Goal: Task Accomplishment & Management: Complete application form

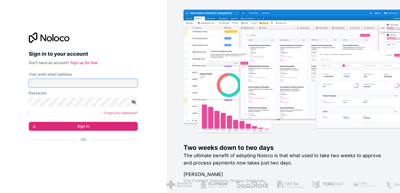
click at [69, 82] on input "Your work email address" at bounding box center [83, 83] width 109 height 8
type input "**********"
click at [66, 97] on div "Password" at bounding box center [83, 99] width 109 height 16
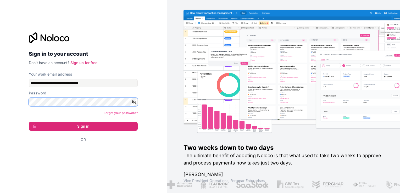
click at [0, 93] on html "**********" at bounding box center [200, 96] width 400 height 193
click at [88, 63] on link "Sign up for free" at bounding box center [83, 62] width 27 height 4
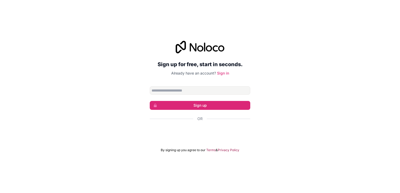
click at [190, 91] on input "Email address" at bounding box center [200, 90] width 100 height 8
type input "**********"
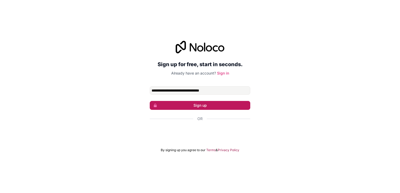
click at [217, 105] on button "Sign up" at bounding box center [200, 105] width 100 height 9
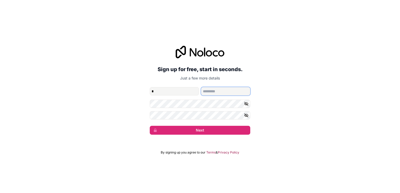
click at [220, 91] on input "family-name" at bounding box center [225, 91] width 49 height 8
click at [178, 91] on input "*" at bounding box center [174, 91] width 49 height 8
type input "*******"
type input "**********"
click at [246, 105] on icon "button" at bounding box center [246, 104] width 4 height 2
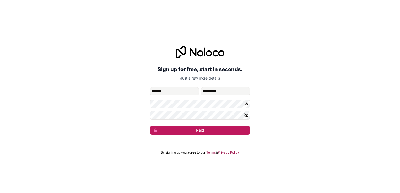
click at [193, 130] on button "Next" at bounding box center [200, 130] width 100 height 9
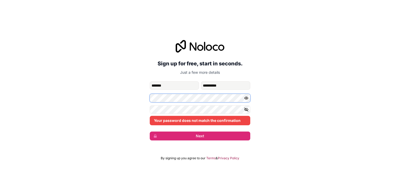
click at [131, 93] on div "**********" at bounding box center [200, 90] width 400 height 115
click at [144, 102] on div "**********" at bounding box center [200, 90] width 400 height 115
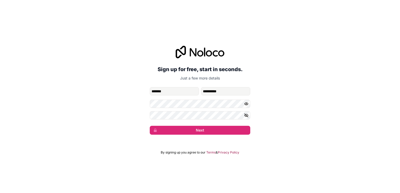
click at [246, 116] on icon "button" at bounding box center [246, 115] width 4 height 2
click at [191, 132] on button "Next" at bounding box center [200, 130] width 100 height 9
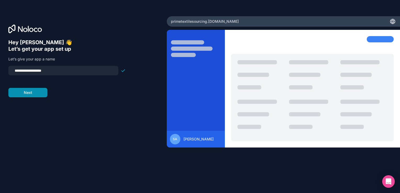
click at [23, 92] on button "Next" at bounding box center [27, 92] width 39 height 9
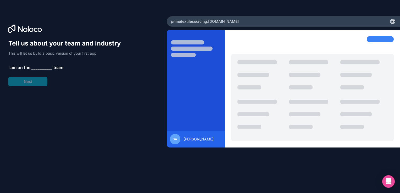
click at [41, 66] on span "__________" at bounding box center [41, 67] width 21 height 6
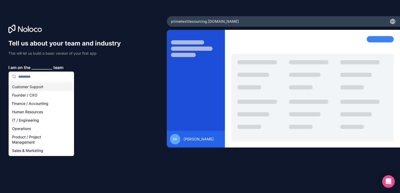
click at [37, 67] on span "__________" at bounding box center [41, 67] width 21 height 6
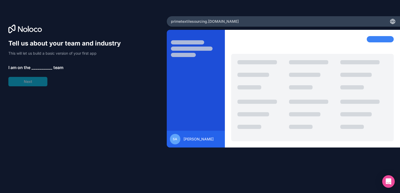
click at [37, 67] on span "__________" at bounding box center [41, 67] width 21 height 6
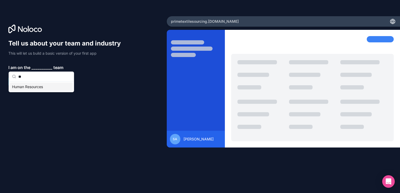
type input "*"
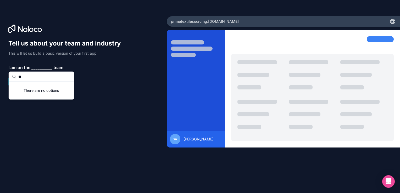
type input "*"
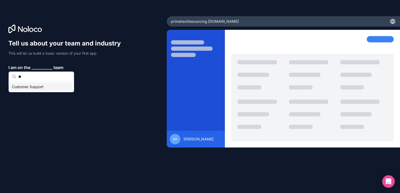
type input "*"
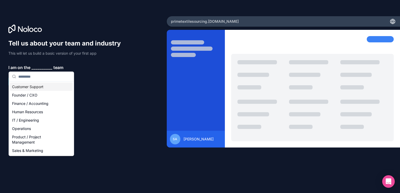
click at [32, 86] on div "Customer Support" at bounding box center [41, 87] width 63 height 8
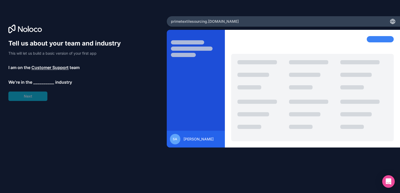
click at [42, 82] on span "__________" at bounding box center [43, 82] width 21 height 6
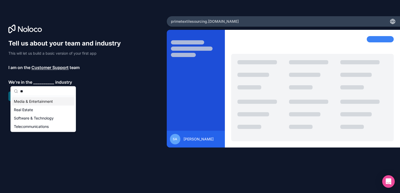
type input "*"
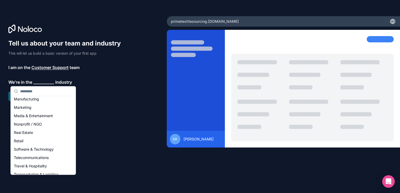
scroll to position [78, 0]
click at [30, 143] on div "Retail" at bounding box center [43, 140] width 63 height 8
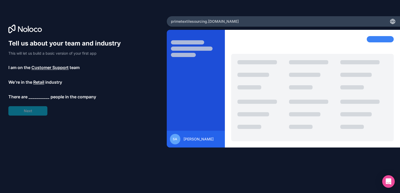
click at [33, 95] on span "__________" at bounding box center [39, 97] width 21 height 6
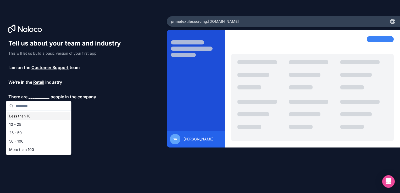
type input "*"
click at [30, 126] on div "10 - 25" at bounding box center [38, 124] width 63 height 8
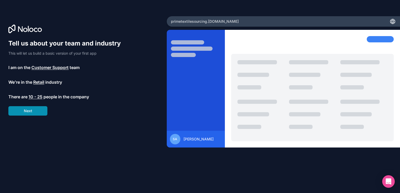
click at [41, 112] on button "Next" at bounding box center [27, 110] width 39 height 9
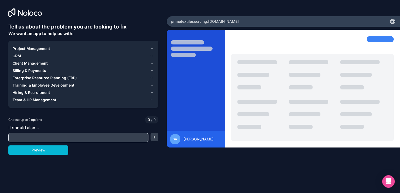
click at [85, 138] on input "text" at bounding box center [78, 137] width 137 height 7
click at [150, 141] on div at bounding box center [83, 137] width 150 height 9
click at [151, 140] on button "button" at bounding box center [154, 137] width 8 height 8
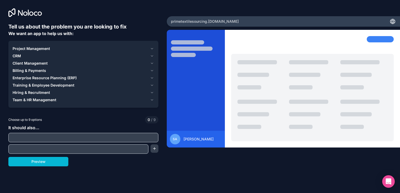
click at [101, 137] on input "text" at bounding box center [83, 137] width 147 height 7
click at [144, 24] on h6 "Tell us about the problem you are looking to fix" at bounding box center [83, 26] width 150 height 7
click at [154, 149] on button "button" at bounding box center [154, 148] width 8 height 8
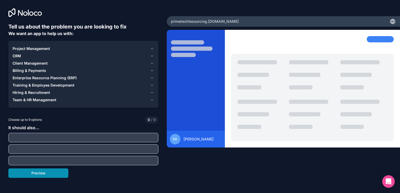
click at [19, 173] on button "Preview" at bounding box center [38, 172] width 60 height 9
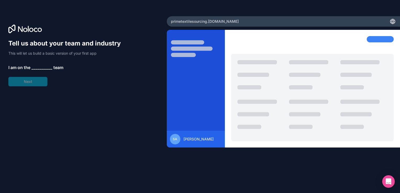
click at [392, 21] on icon at bounding box center [392, 21] width 4 height 0
click at [26, 29] on icon at bounding box center [25, 30] width 4 height 4
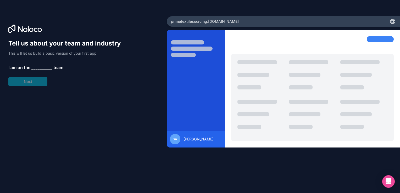
click at [390, 24] on icon at bounding box center [392, 21] width 6 height 6
click at [390, 22] on icon at bounding box center [392, 21] width 5 height 5
click at [394, 22] on icon at bounding box center [392, 21] width 6 height 6
click at [176, 138] on span "SA" at bounding box center [175, 139] width 4 height 4
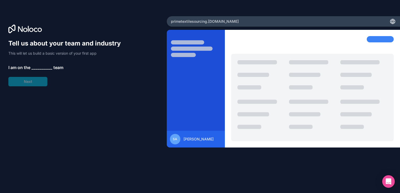
click at [197, 140] on span "[PERSON_NAME]" at bounding box center [198, 139] width 30 height 5
click at [82, 129] on div "Tell us about your team and industry This will let us build a basic version of …" at bounding box center [83, 103] width 150 height 129
click at [34, 85] on div "Tell us about your team and industry This will let us build a basic version of …" at bounding box center [66, 62] width 117 height 47
drag, startPoint x: 351, startPoint y: 0, endPoint x: 112, endPoint y: 117, distance: 266.5
click at [112, 117] on div "Tell us about your team and industry This will let us build a basic version of …" at bounding box center [83, 103] width 150 height 129
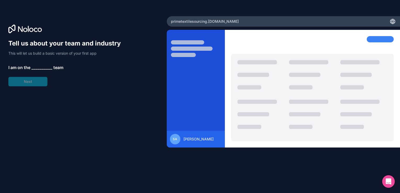
click at [177, 137] on div "SA" at bounding box center [175, 139] width 10 height 10
click at [203, 139] on span "[PERSON_NAME]" at bounding box center [198, 139] width 30 height 5
click at [212, 141] on span "[PERSON_NAME]" at bounding box center [198, 139] width 30 height 5
click at [392, 22] on icon at bounding box center [392, 22] width 4 height 0
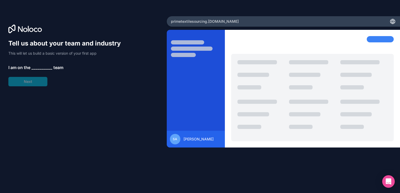
click at [392, 22] on icon at bounding box center [392, 22] width 4 height 0
click at [396, 21] on div "primetextilesourcing .[DOMAIN_NAME]" at bounding box center [283, 21] width 233 height 10
click at [392, 21] on icon at bounding box center [392, 21] width 1 height 5
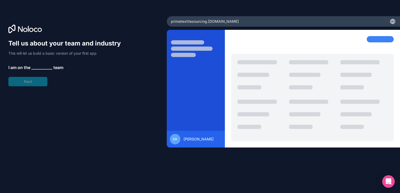
drag, startPoint x: 391, startPoint y: 21, endPoint x: 237, endPoint y: 8, distance: 155.0
click at [237, 8] on div "Tell us about your team and industry This will let us build a basic version of …" at bounding box center [200, 96] width 400 height 193
